Goal: Information Seeking & Learning: Learn about a topic

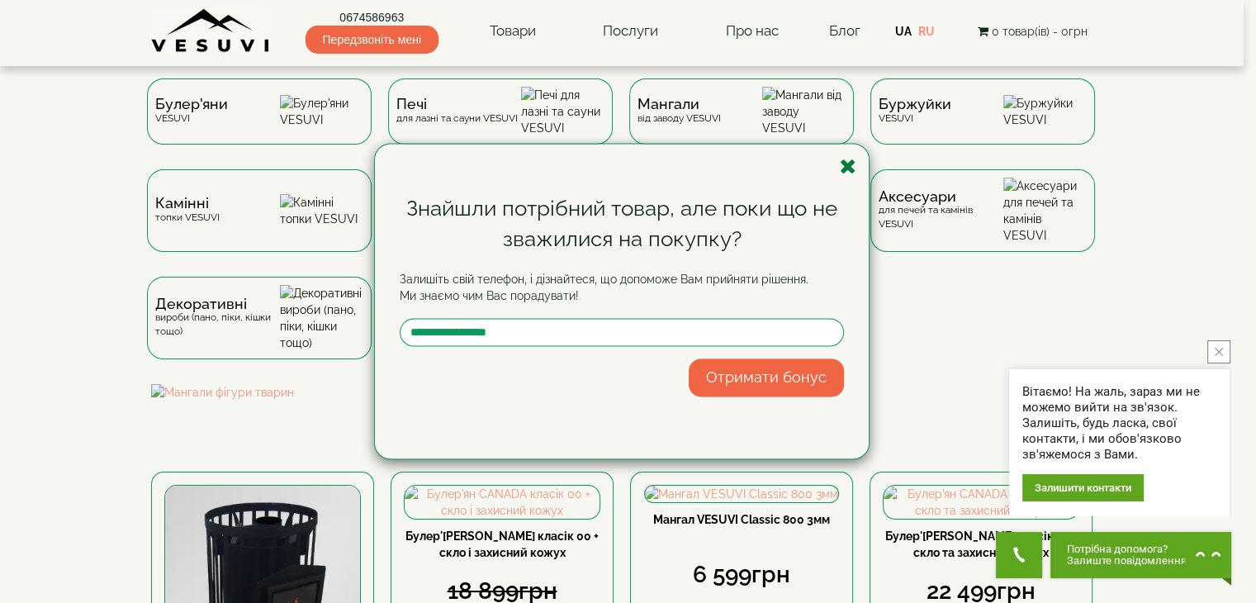
click at [842, 166] on icon "button" at bounding box center [848, 166] width 17 height 21
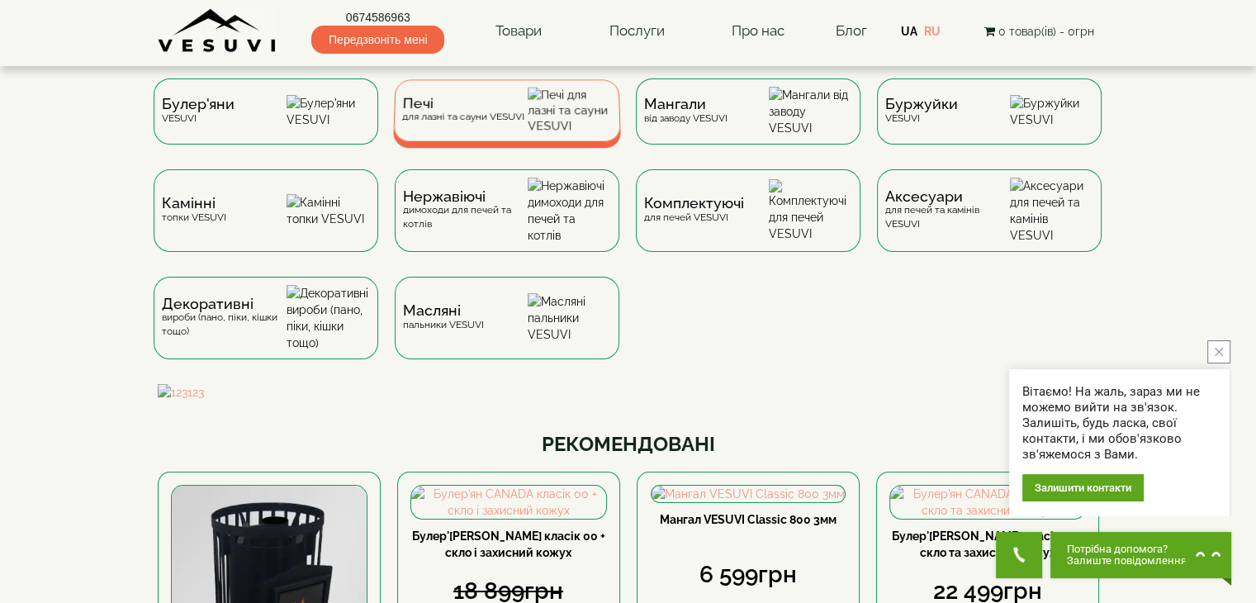
click at [477, 118] on div "Печі для лазні та сауни VESUVI" at bounding box center [462, 110] width 122 height 26
